Goal: Find specific page/section: Find specific page/section

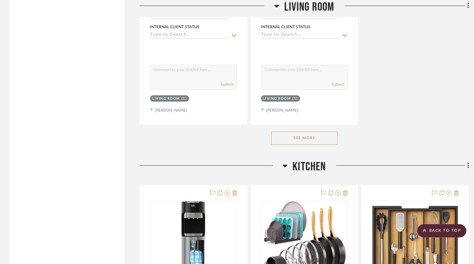
scroll to position [1891, 0]
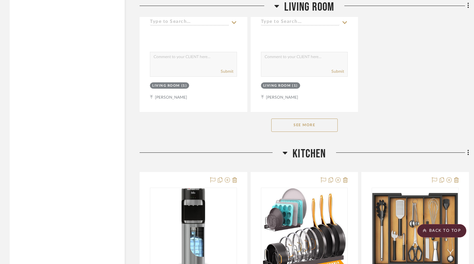
click at [294, 125] on button "See More" at bounding box center [304, 125] width 66 height 13
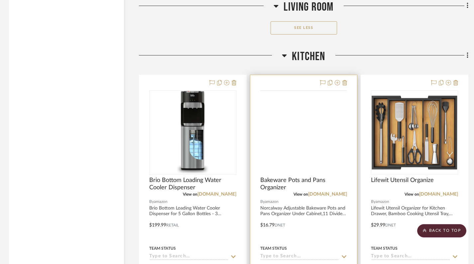
scroll to position [4342, 1]
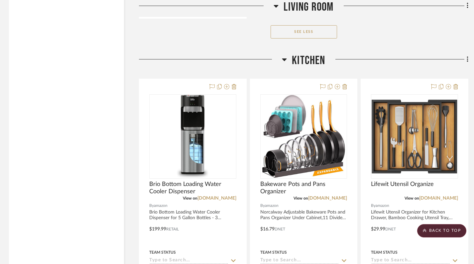
click at [283, 58] on icon at bounding box center [284, 59] width 5 height 3
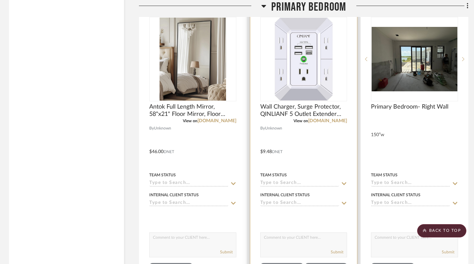
scroll to position [4742, 1]
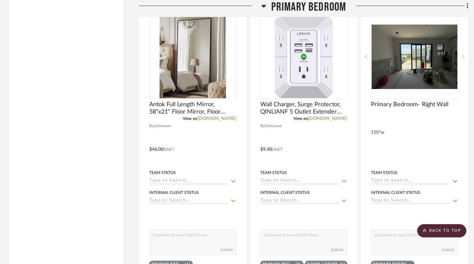
click at [262, 6] on icon at bounding box center [263, 6] width 5 height 3
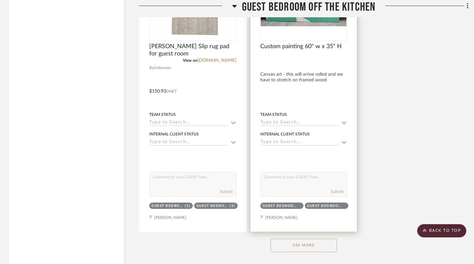
scroll to position [5146, 1]
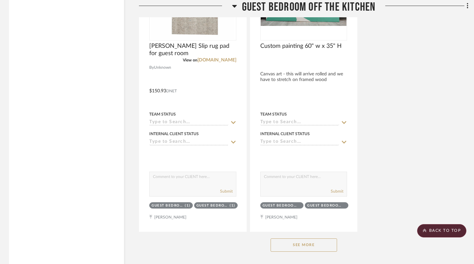
click at [309, 241] on button "See More" at bounding box center [303, 245] width 66 height 13
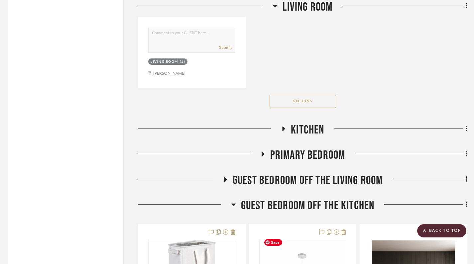
scroll to position [4266, 2]
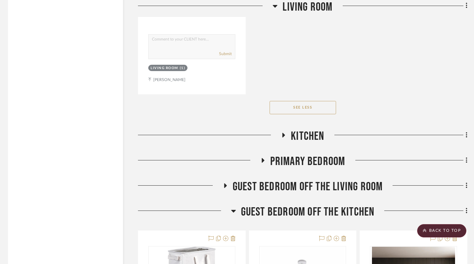
click at [224, 183] on icon at bounding box center [225, 185] width 3 height 5
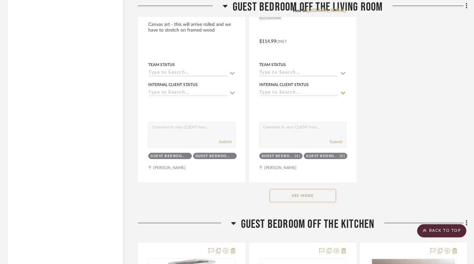
scroll to position [5172, 2]
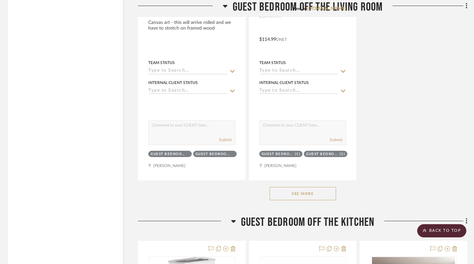
click at [285, 187] on button "See More" at bounding box center [302, 193] width 66 height 13
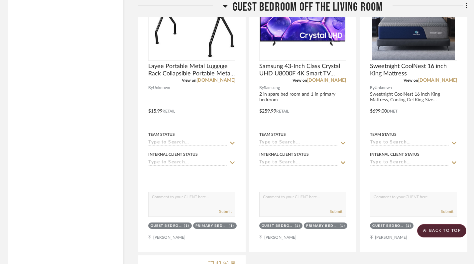
scroll to position [7458, 2]
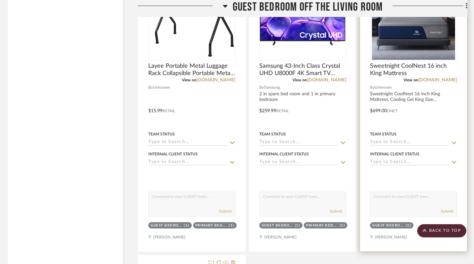
click at [413, 90] on div at bounding box center [413, 106] width 107 height 291
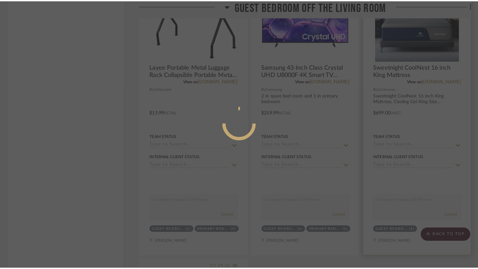
scroll to position [0, 0]
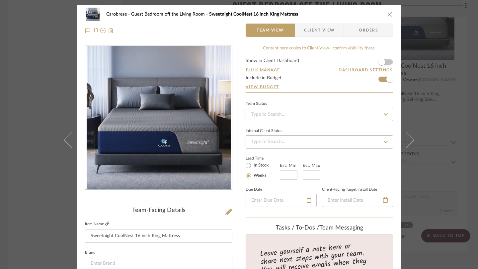
click at [105, 225] on icon at bounding box center [107, 224] width 4 height 4
click at [388, 14] on icon "close" at bounding box center [390, 14] width 5 height 5
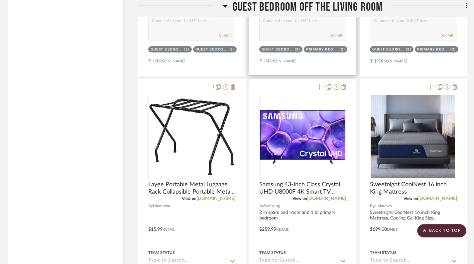
scroll to position [7299, 2]
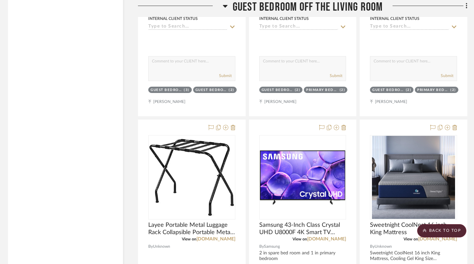
click at [224, 3] on icon at bounding box center [225, 6] width 5 height 8
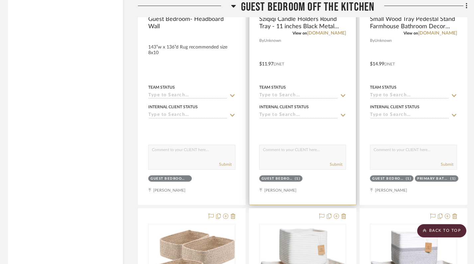
scroll to position [6351, 2]
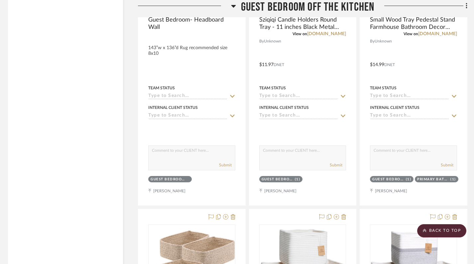
click at [233, 5] on icon at bounding box center [233, 6] width 5 height 3
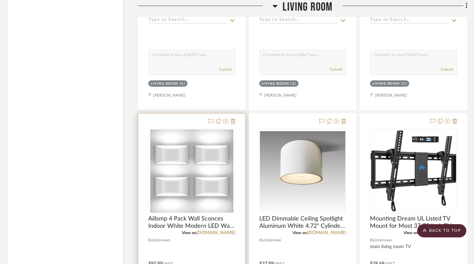
scroll to position [3660, 2]
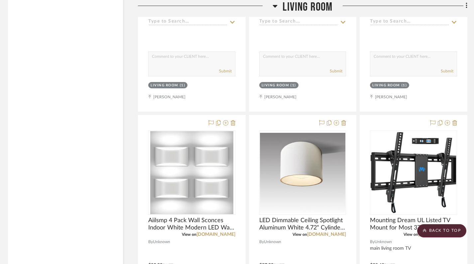
click at [276, 4] on icon at bounding box center [274, 6] width 5 height 8
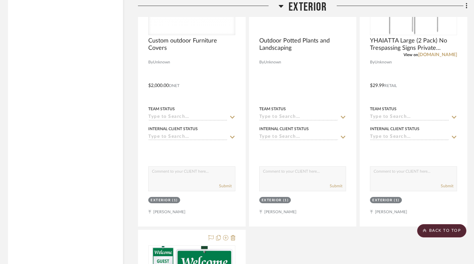
scroll to position [3209, 2]
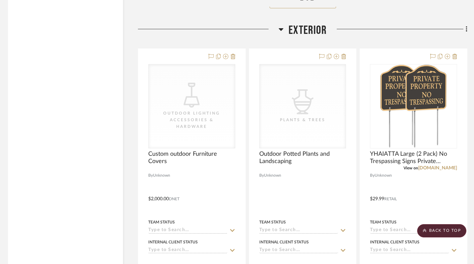
click at [280, 28] on icon at bounding box center [281, 29] width 5 height 3
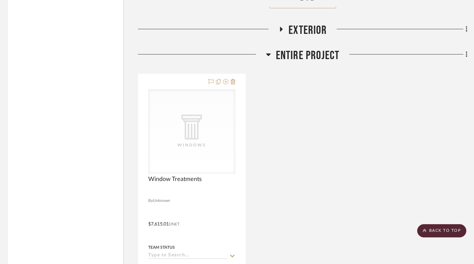
click at [269, 53] on icon at bounding box center [268, 54] width 5 height 3
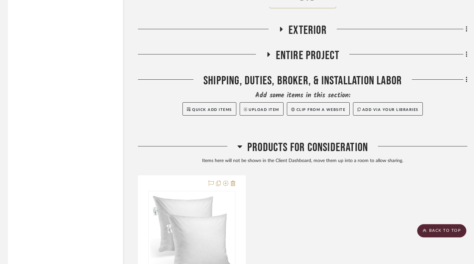
click at [239, 145] on icon at bounding box center [239, 147] width 5 height 8
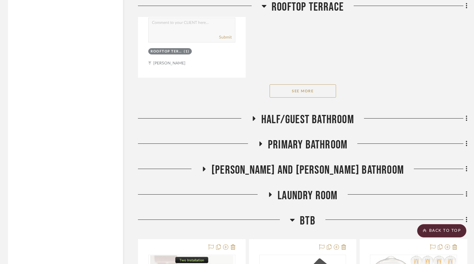
scroll to position [2065, 2]
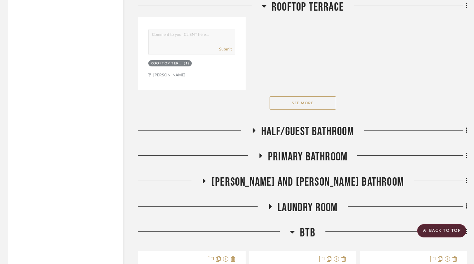
click at [294, 231] on icon at bounding box center [292, 232] width 5 height 8
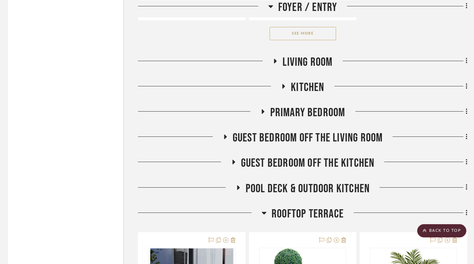
scroll to position [1023, 2]
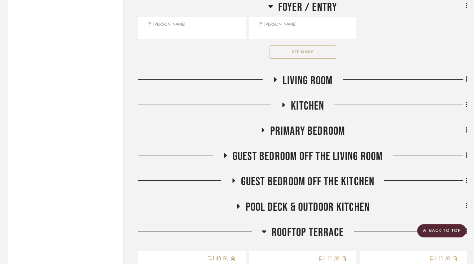
click at [263, 128] on icon at bounding box center [262, 130] width 3 height 5
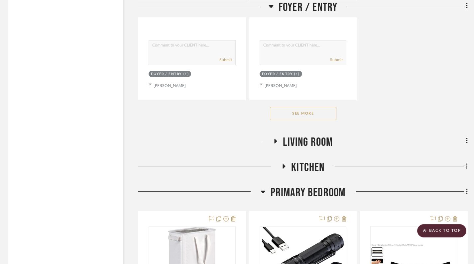
scroll to position [965, 2]
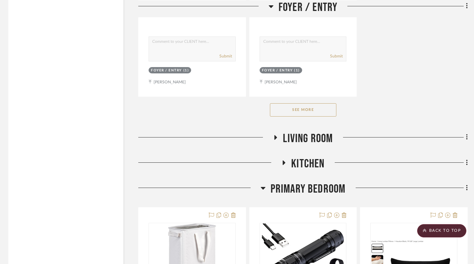
click at [299, 111] on button "See More" at bounding box center [303, 109] width 66 height 13
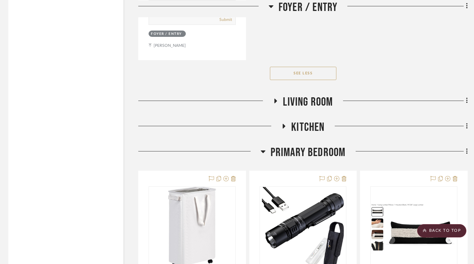
scroll to position [1598, 2]
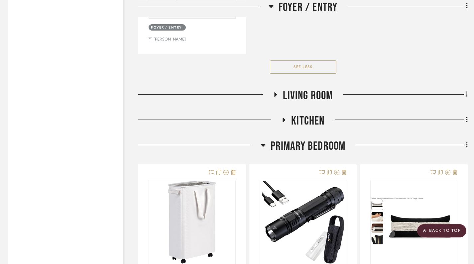
click at [274, 92] on icon at bounding box center [275, 94] width 3 height 5
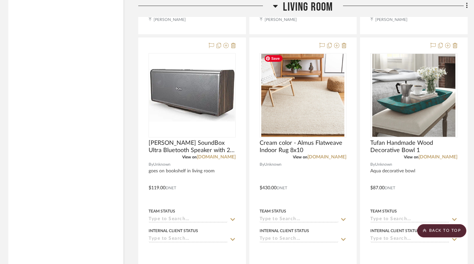
scroll to position [1967, 2]
